Goal: Check status: Check status

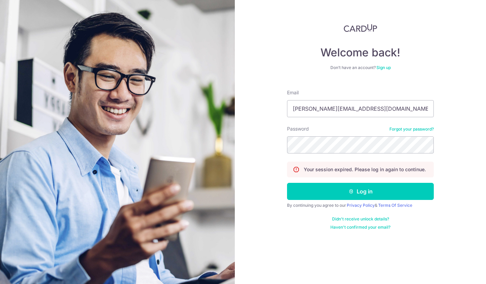
type input "[PERSON_NAME][EMAIL_ADDRESS][DOMAIN_NAME]"
click at [360, 199] on button "Log in" at bounding box center [360, 191] width 147 height 17
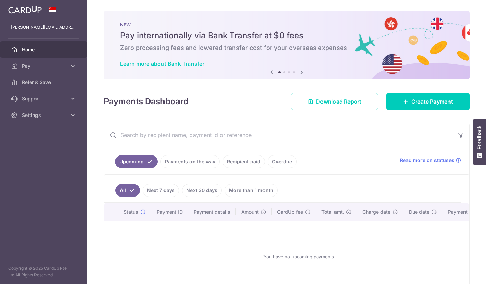
click at [368, 174] on ul "Upcoming Payments on the way Recipient paid Overdue" at bounding box center [248, 160] width 288 height 28
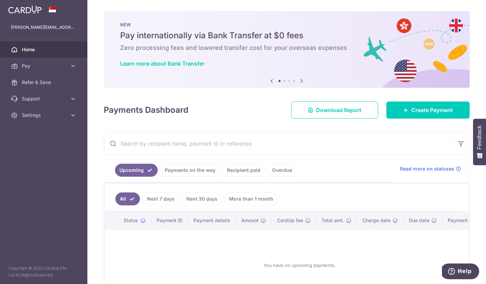
click at [160, 176] on link "Payments on the way" at bounding box center [189, 169] width 59 height 13
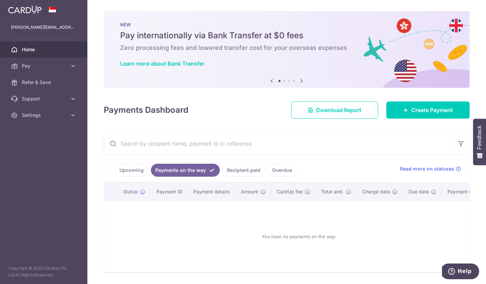
click at [223, 176] on link "Recipient paid" at bounding box center [244, 169] width 42 height 13
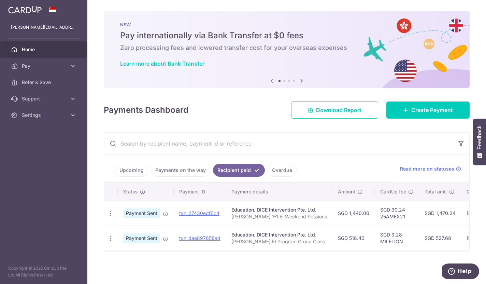
click at [422, 183] on div "Upcoming Payments on the way Recipient paid Overdue Read more on statuses" at bounding box center [286, 169] width 365 height 28
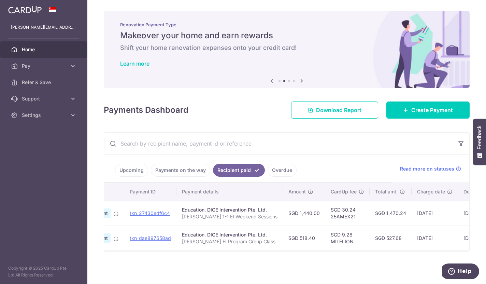
scroll to position [0, 49]
